Goal: Task Accomplishment & Management: Use online tool/utility

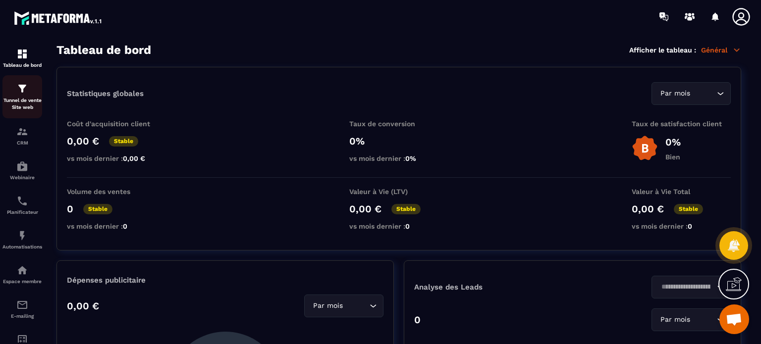
click at [17, 103] on p "Tunnel de vente Site web" at bounding box center [22, 104] width 40 height 14
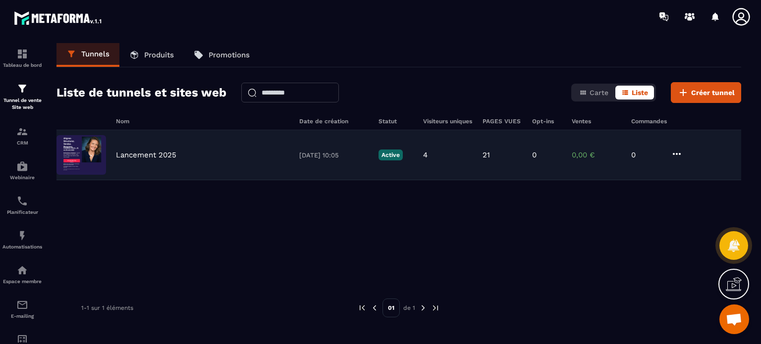
click at [176, 156] on p "Lancement 2025" at bounding box center [146, 155] width 60 height 9
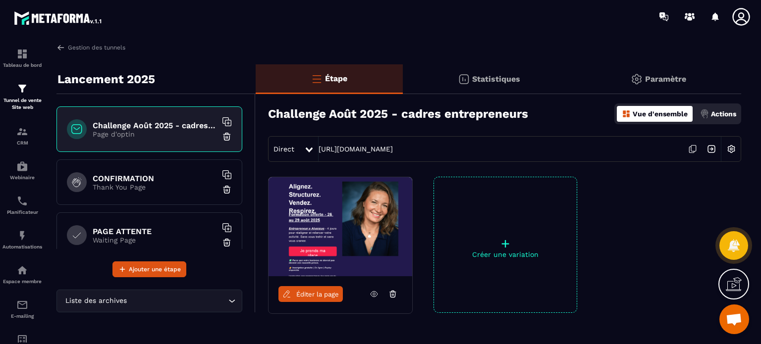
click at [140, 167] on div "CONFIRMATION Thank You Page" at bounding box center [149, 183] width 186 height 46
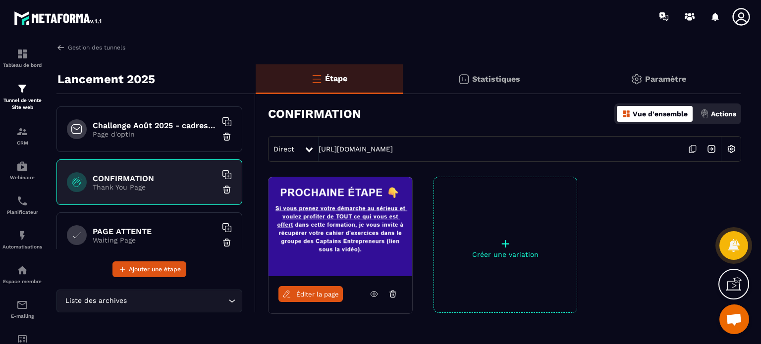
click at [155, 222] on div "PAGE ATTENTE Waiting Page" at bounding box center [149, 236] width 186 height 46
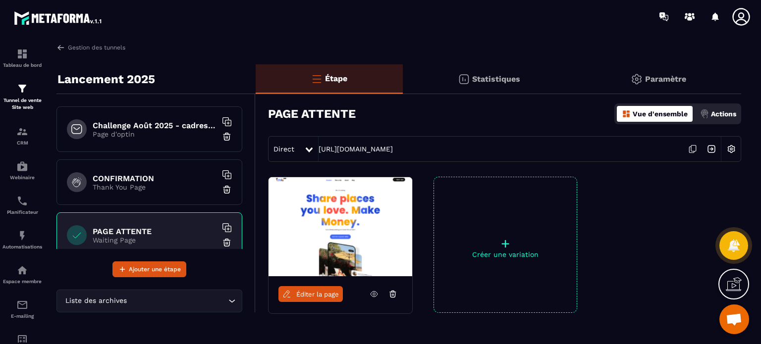
click at [313, 292] on span "Éditer la page" at bounding box center [317, 294] width 43 height 7
